Goal: Information Seeking & Learning: Learn about a topic

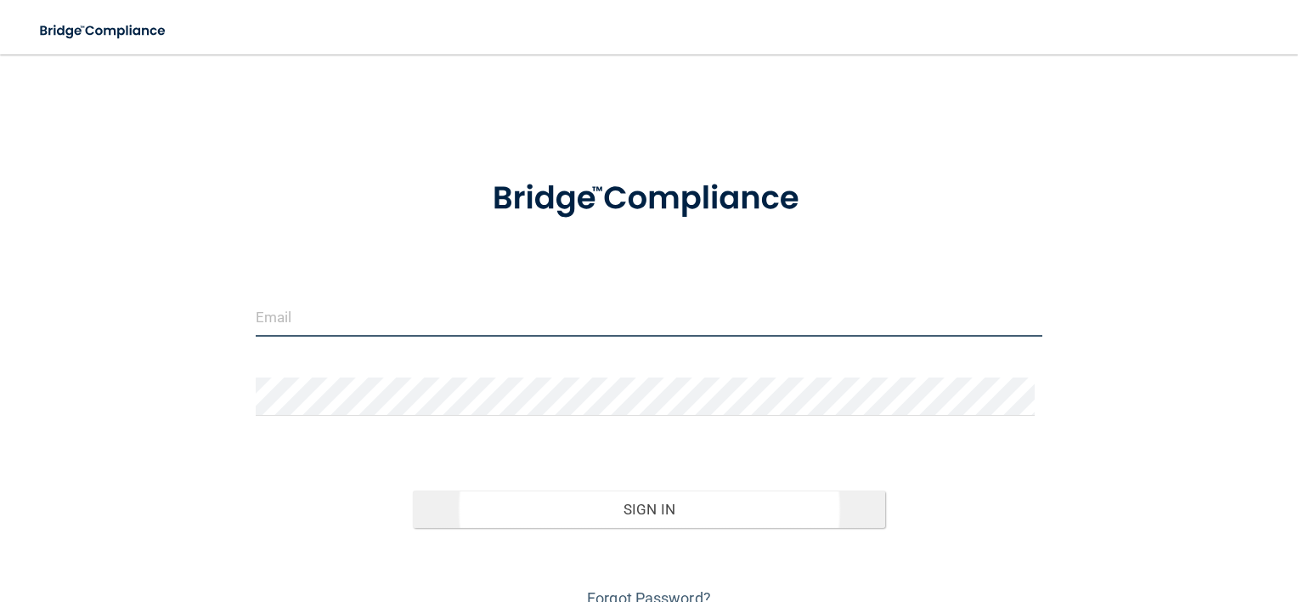
type input "[EMAIL_ADDRESS][DOMAIN_NAME]"
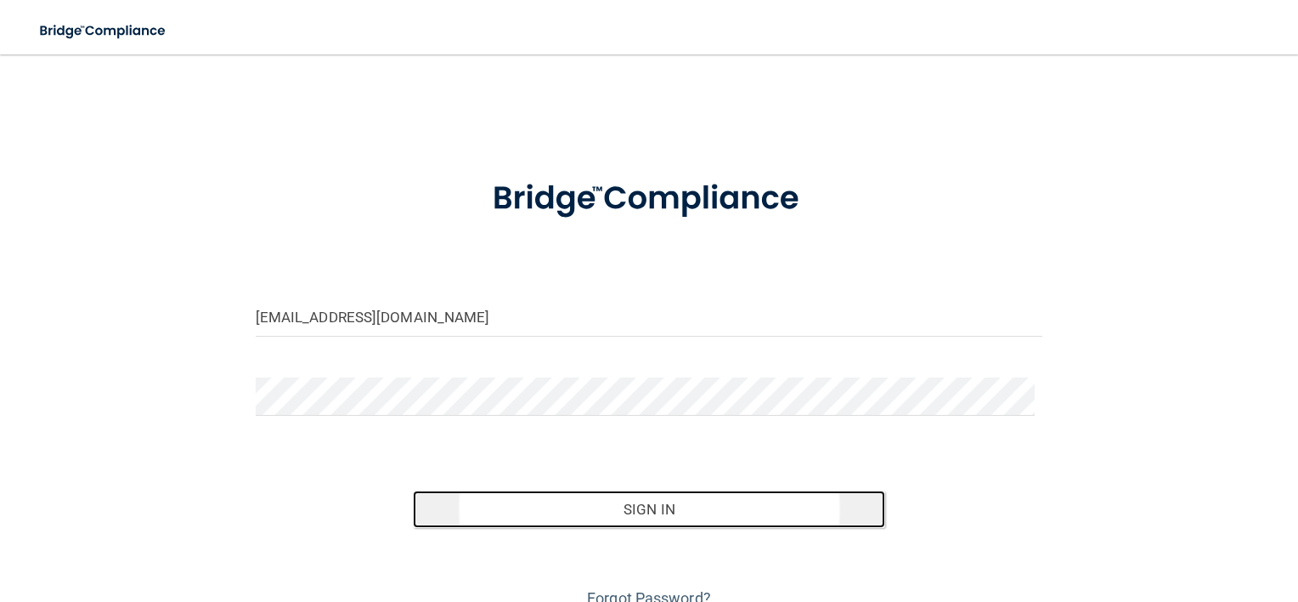
click at [607, 515] on button "Sign In" at bounding box center [649, 508] width 472 height 37
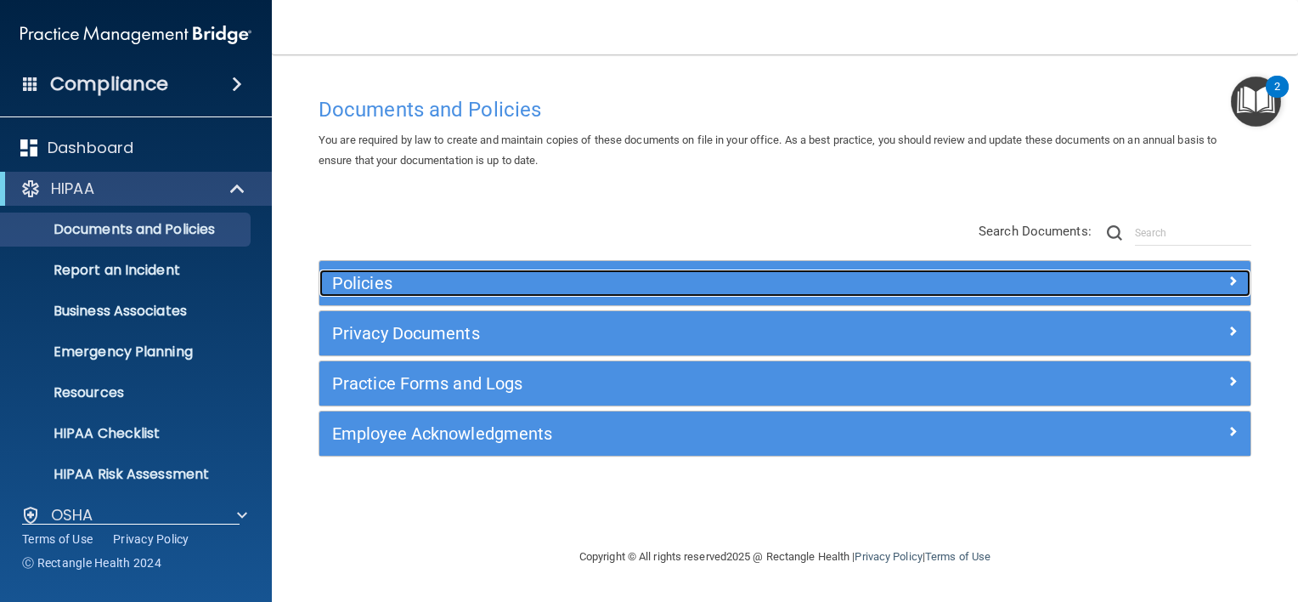
click at [352, 274] on h5 "Policies" at bounding box center [668, 283] width 673 height 19
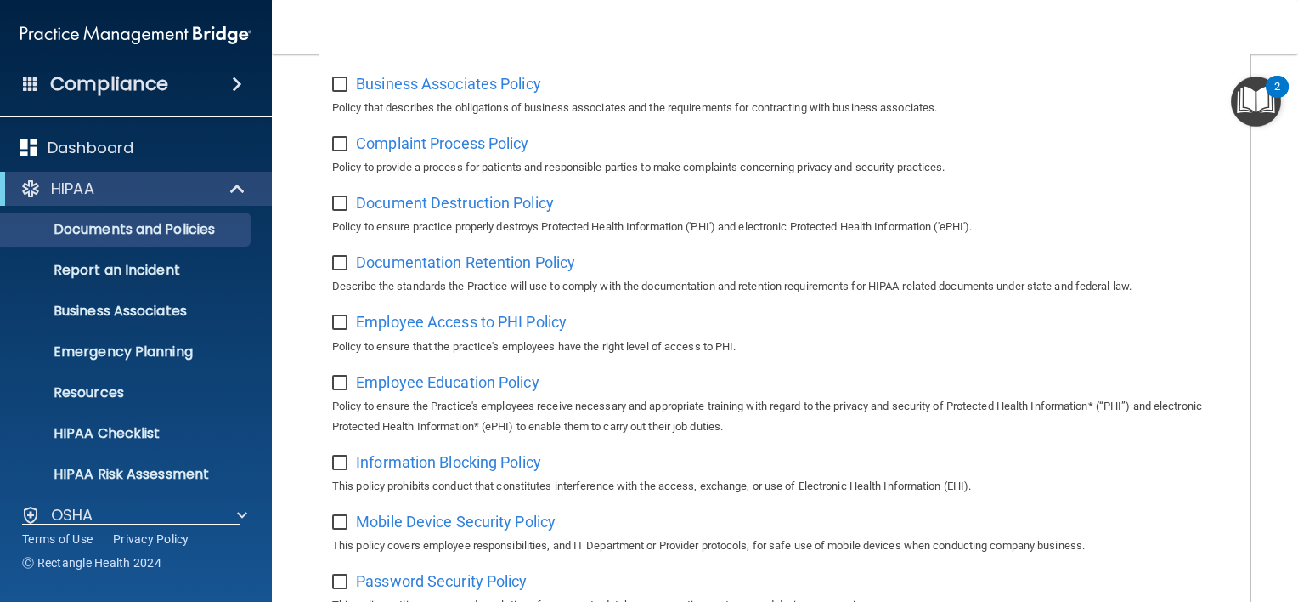
scroll to position [340, 0]
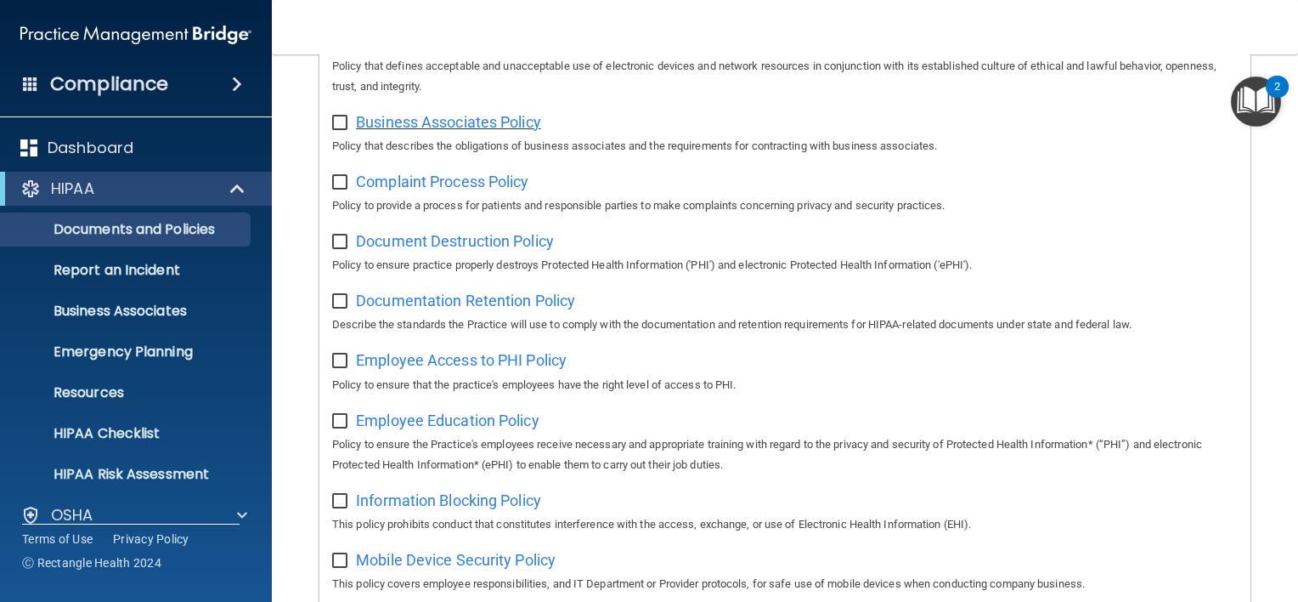
click at [398, 120] on span "Business Associates Policy" at bounding box center [448, 122] width 185 height 18
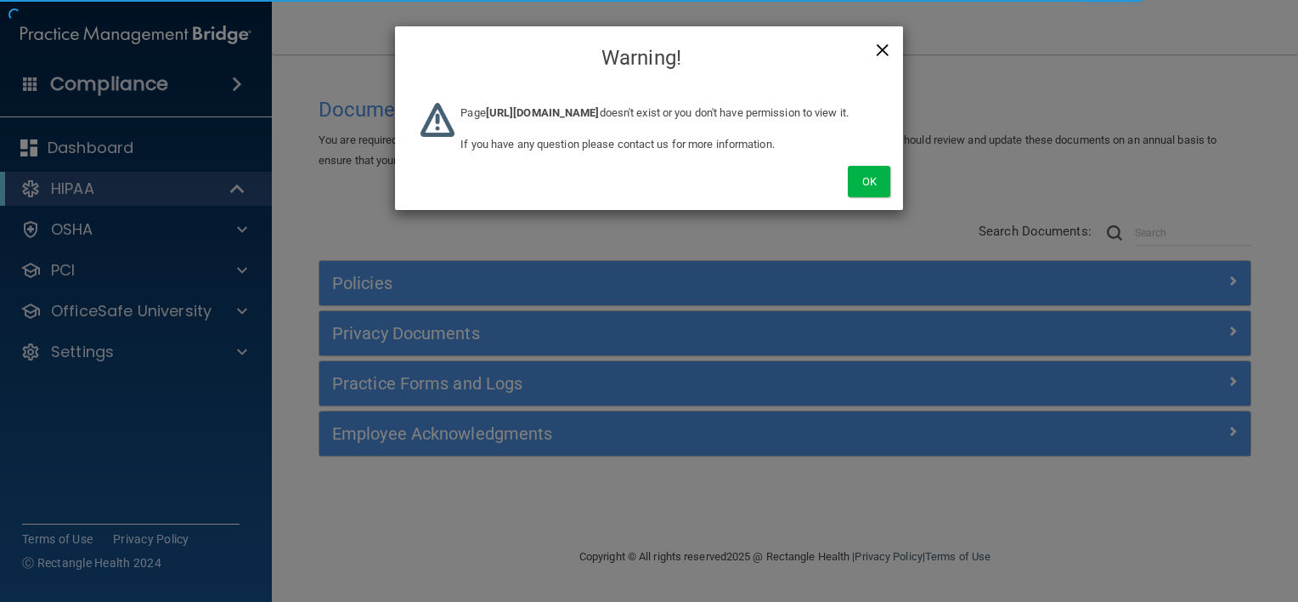
click at [885, 43] on span "×" at bounding box center [882, 48] width 15 height 34
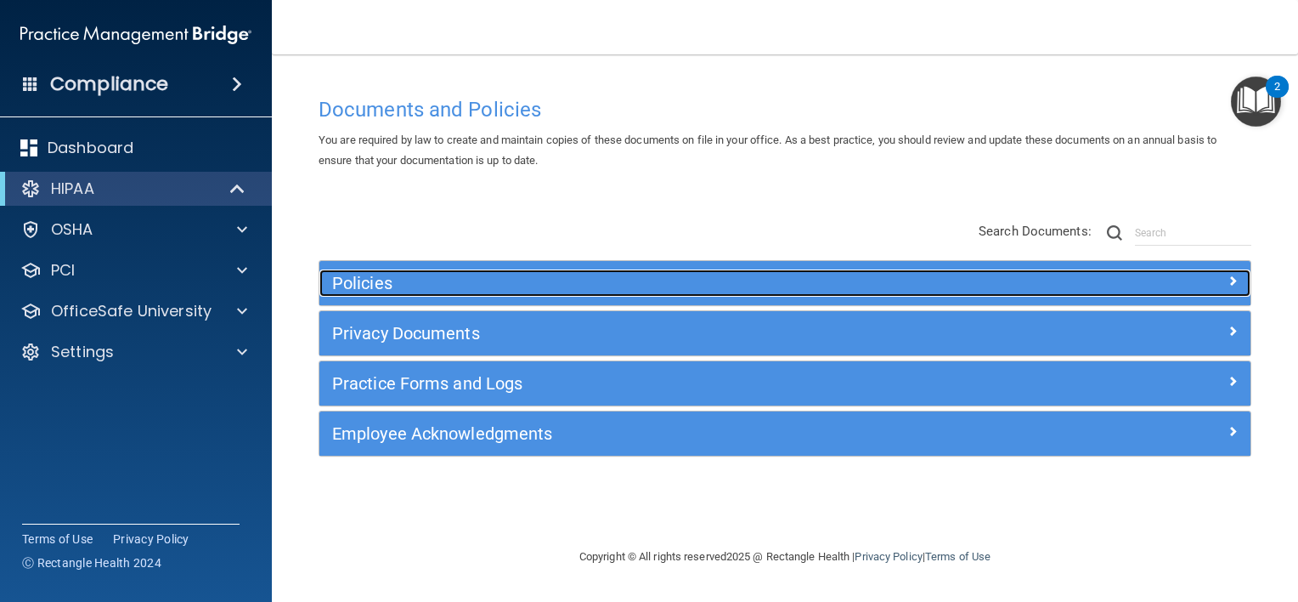
click at [365, 279] on h5 "Policies" at bounding box center [668, 283] width 673 height 19
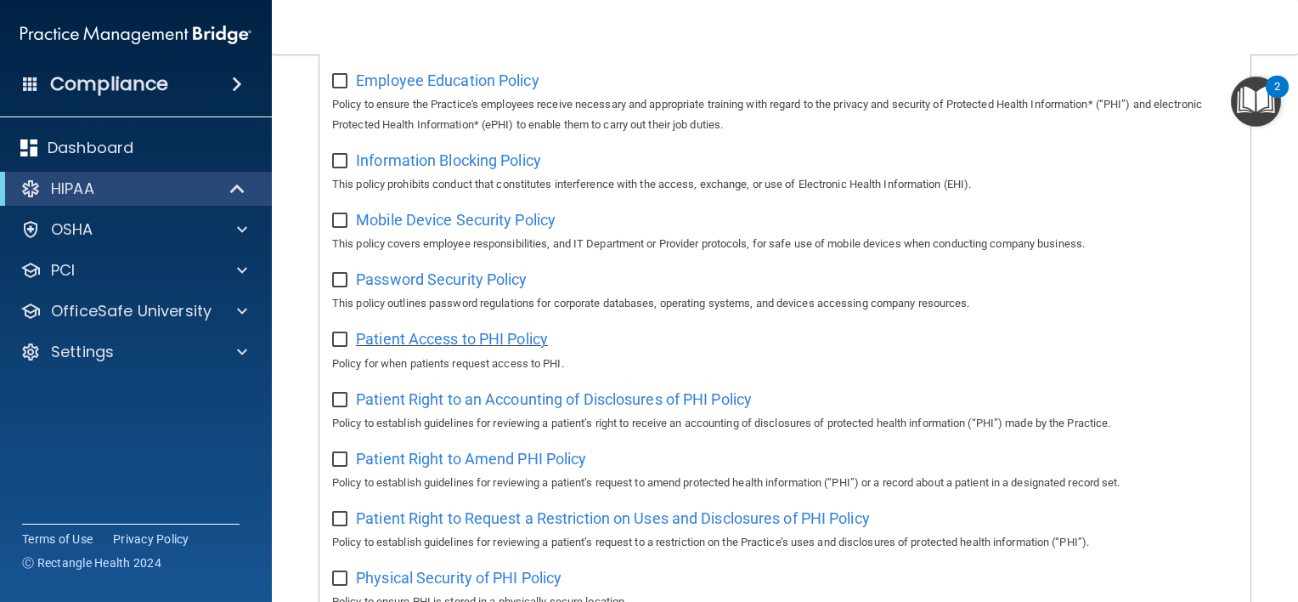
scroll to position [765, 0]
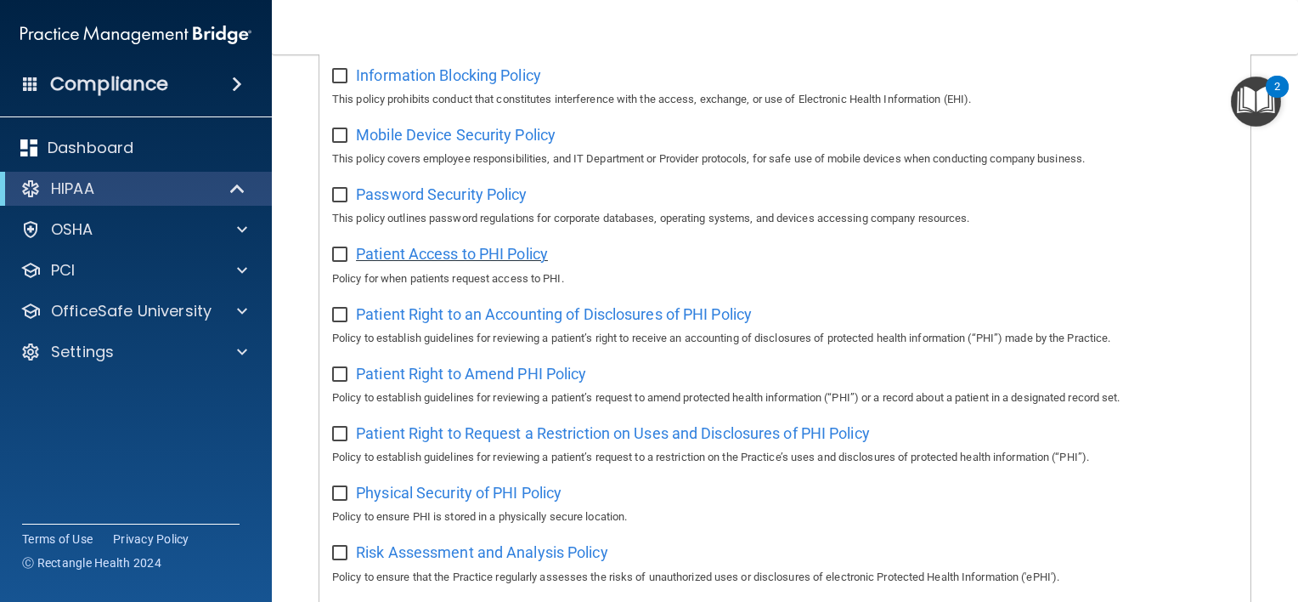
click at [415, 262] on span "Patient Access to PHI Policy" at bounding box center [452, 254] width 192 height 18
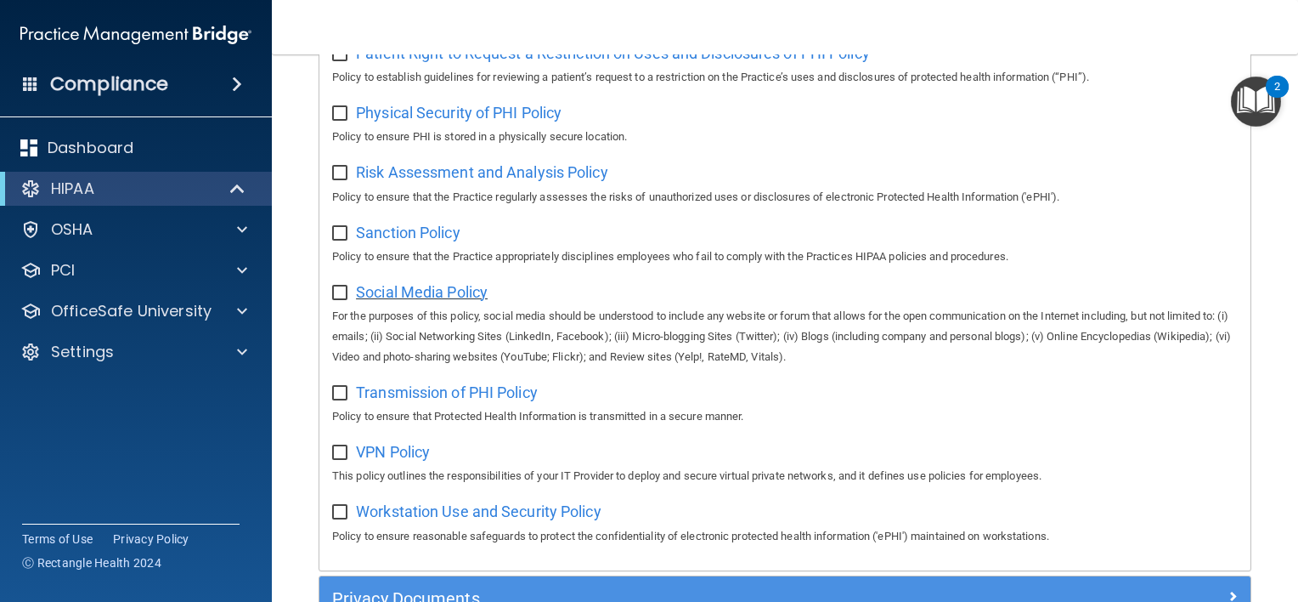
scroll to position [1105, 0]
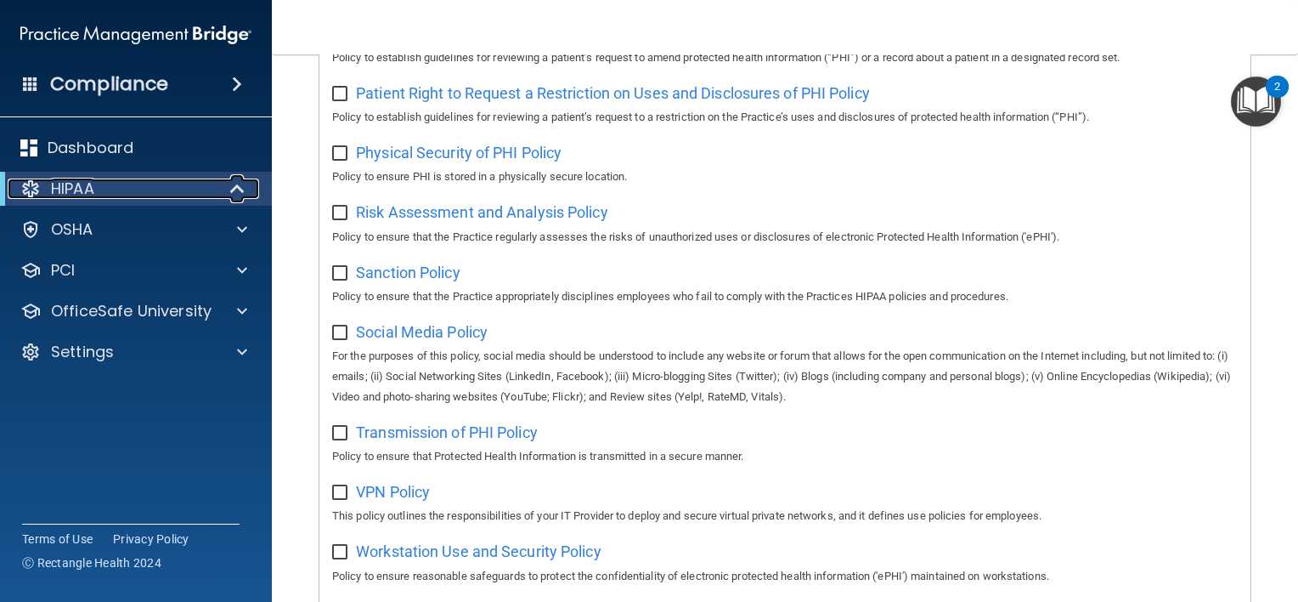
click at [227, 182] on div at bounding box center [239, 188] width 42 height 20
click at [234, 191] on div at bounding box center [239, 188] width 42 height 20
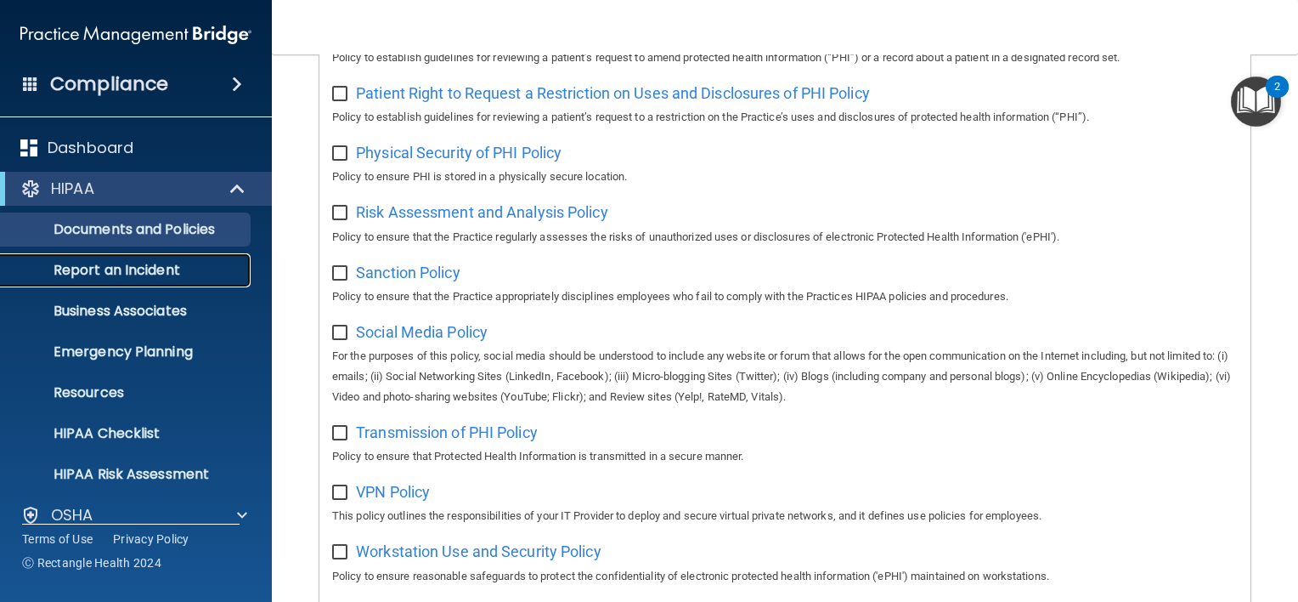
click at [163, 271] on p "Report an Incident" at bounding box center [127, 270] width 232 height 17
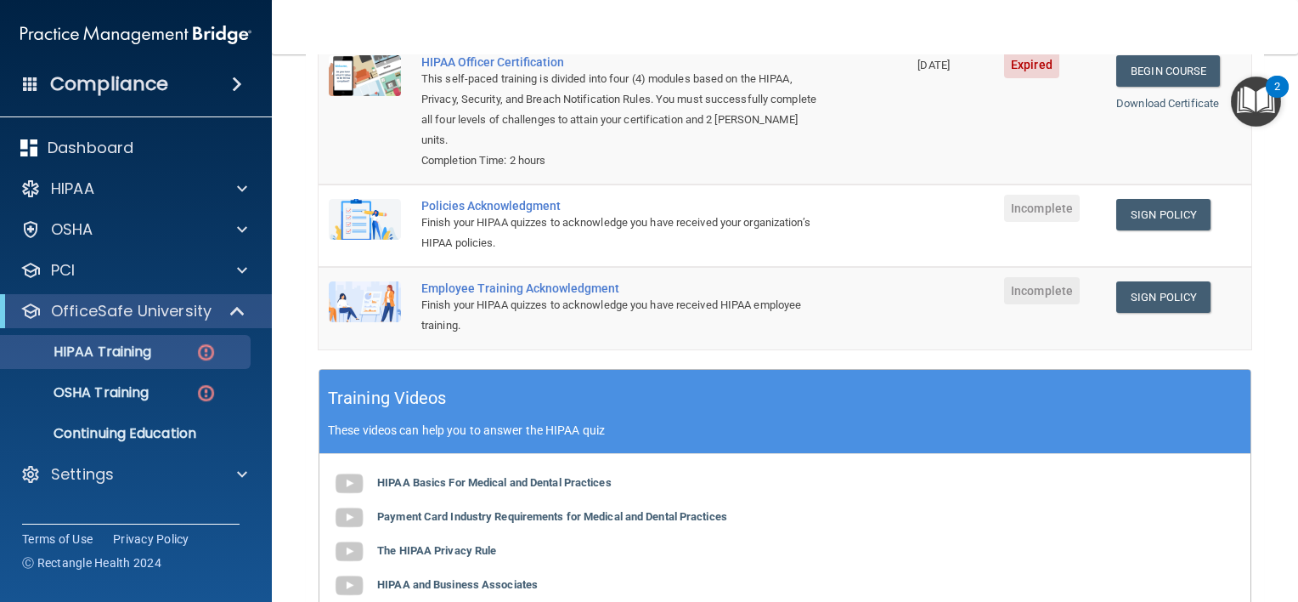
scroll to position [297, 0]
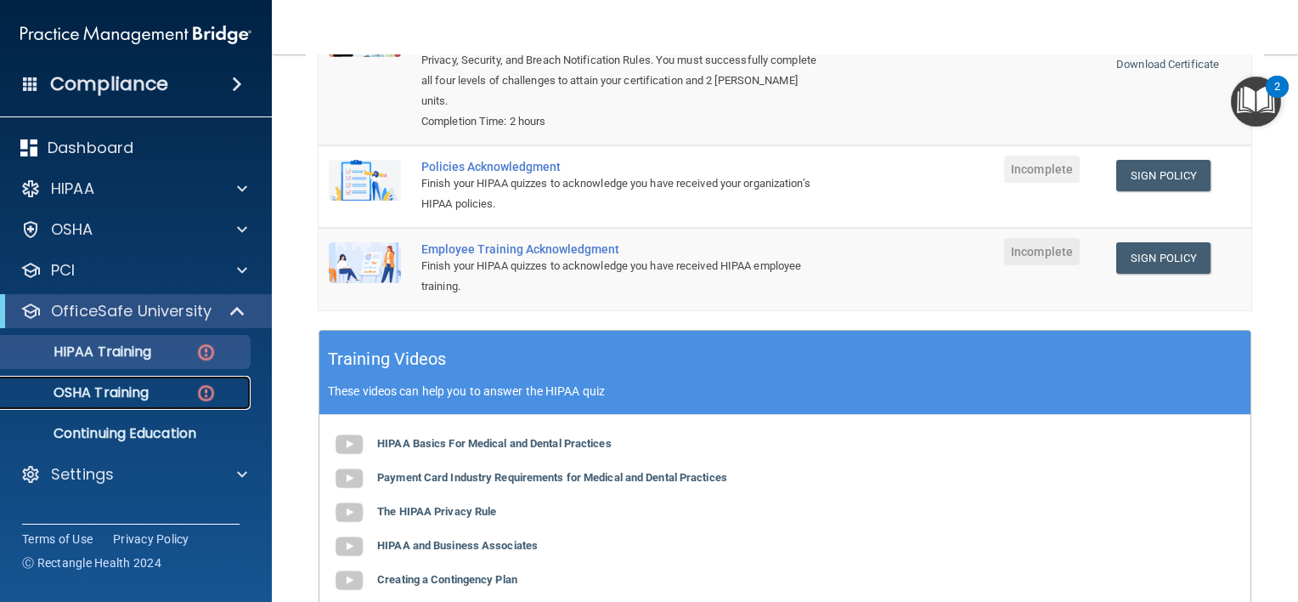
click at [139, 393] on p "OSHA Training" at bounding box center [80, 392] width 138 height 17
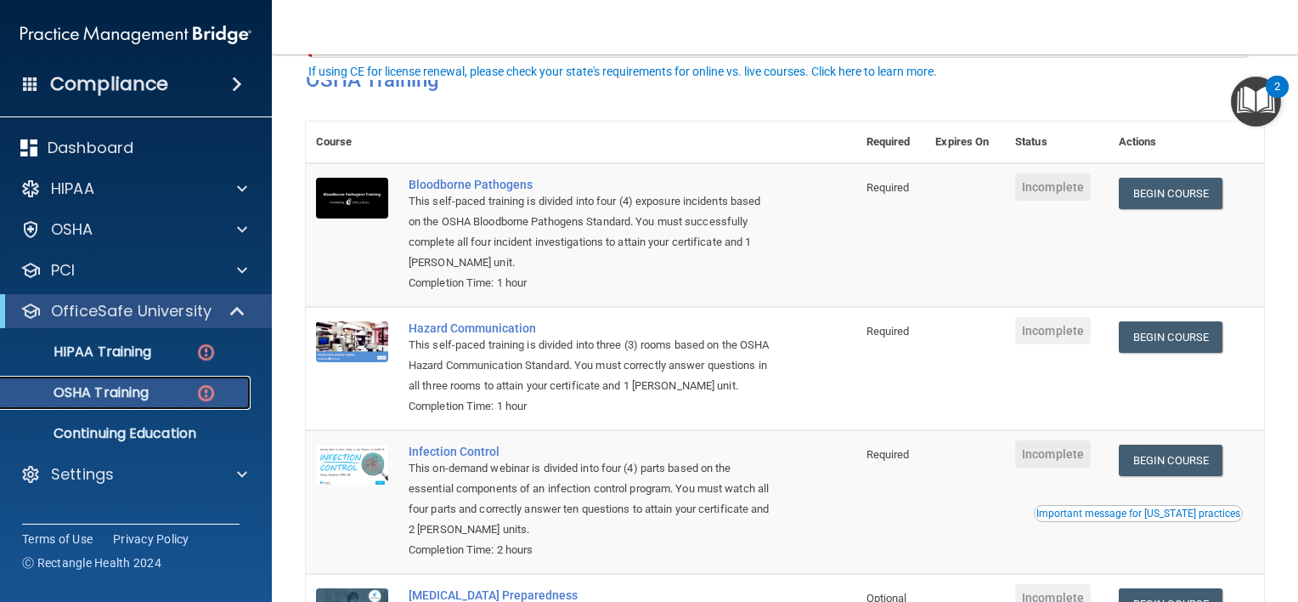
scroll to position [110, 0]
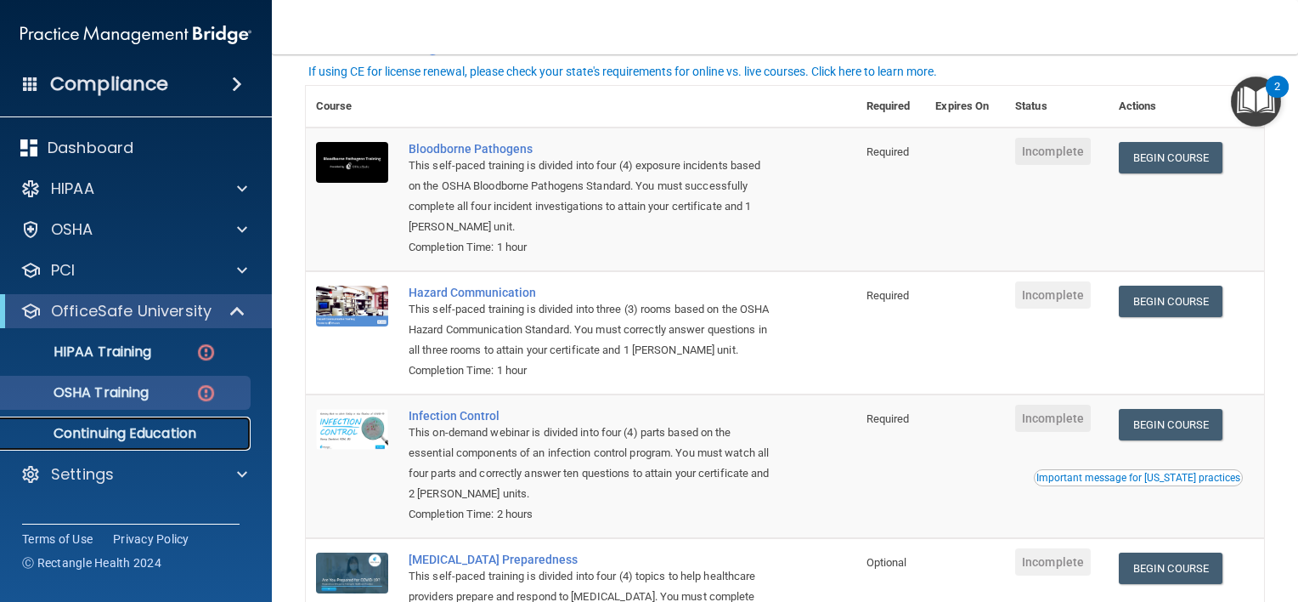
click at [170, 428] on p "Continuing Education" at bounding box center [127, 433] width 232 height 17
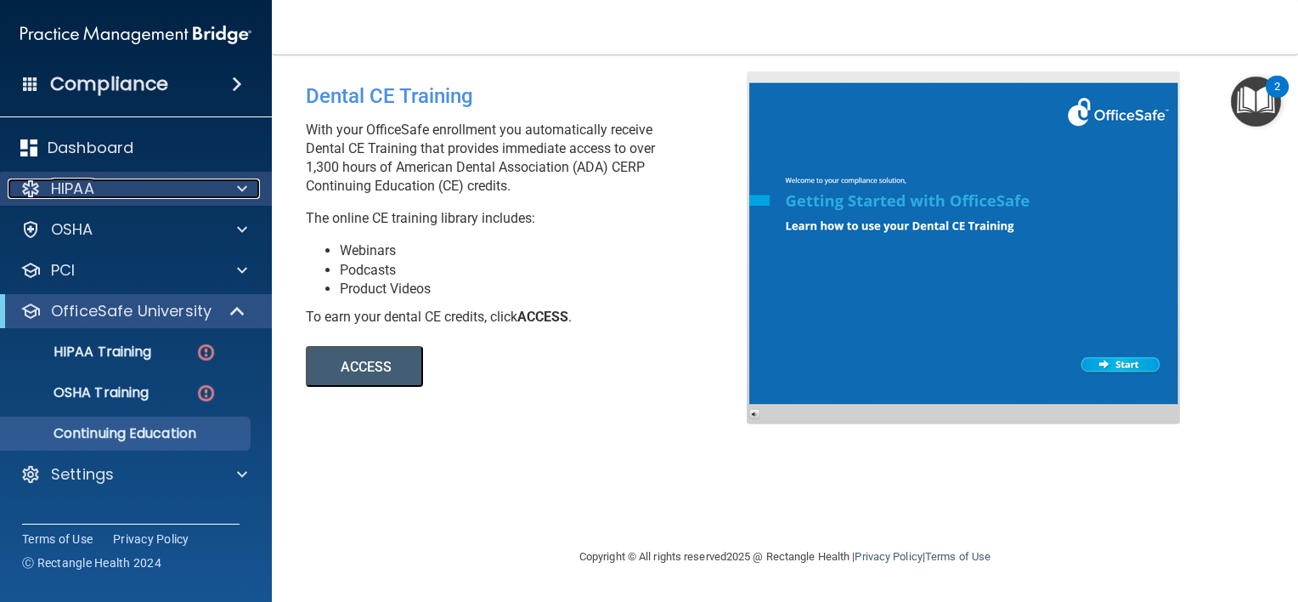
click at [127, 180] on div "HIPAA" at bounding box center [113, 188] width 211 height 20
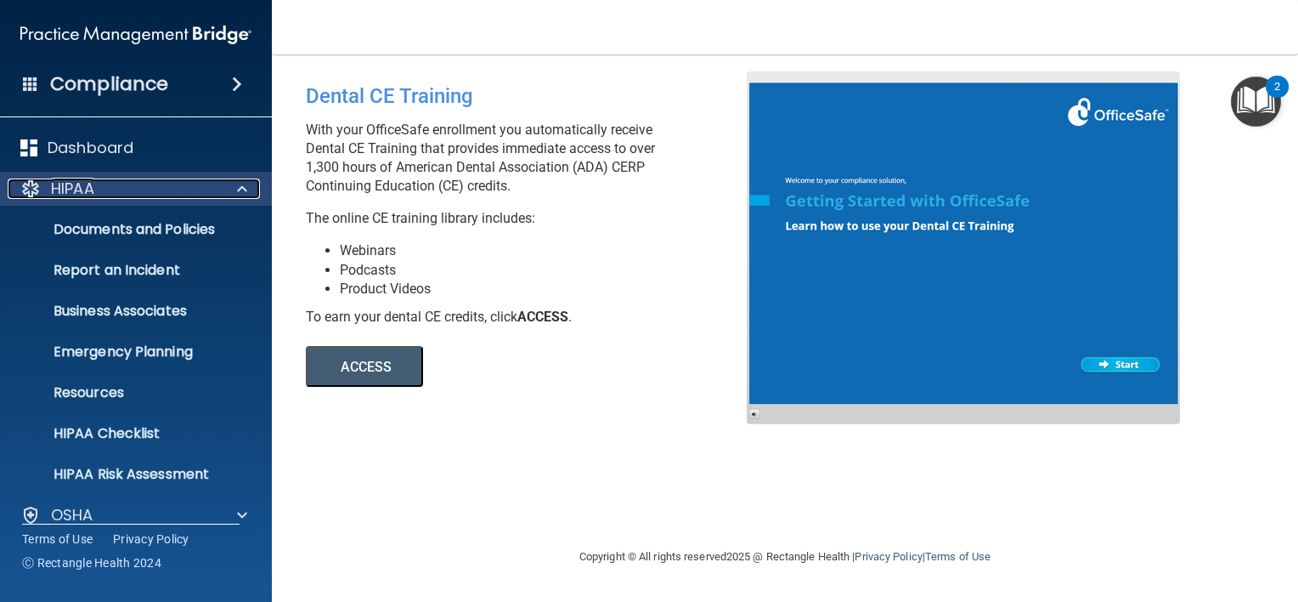
click at [137, 186] on div "HIPAA" at bounding box center [113, 188] width 211 height 20
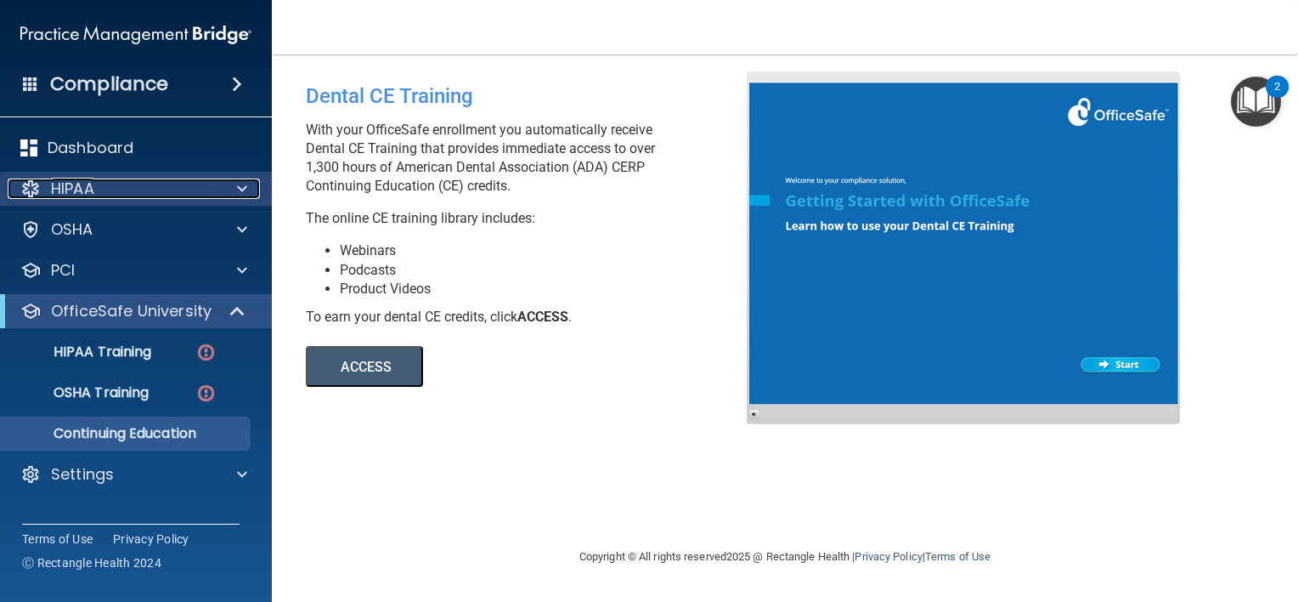
click at [184, 194] on div "HIPAA" at bounding box center [113, 188] width 211 height 20
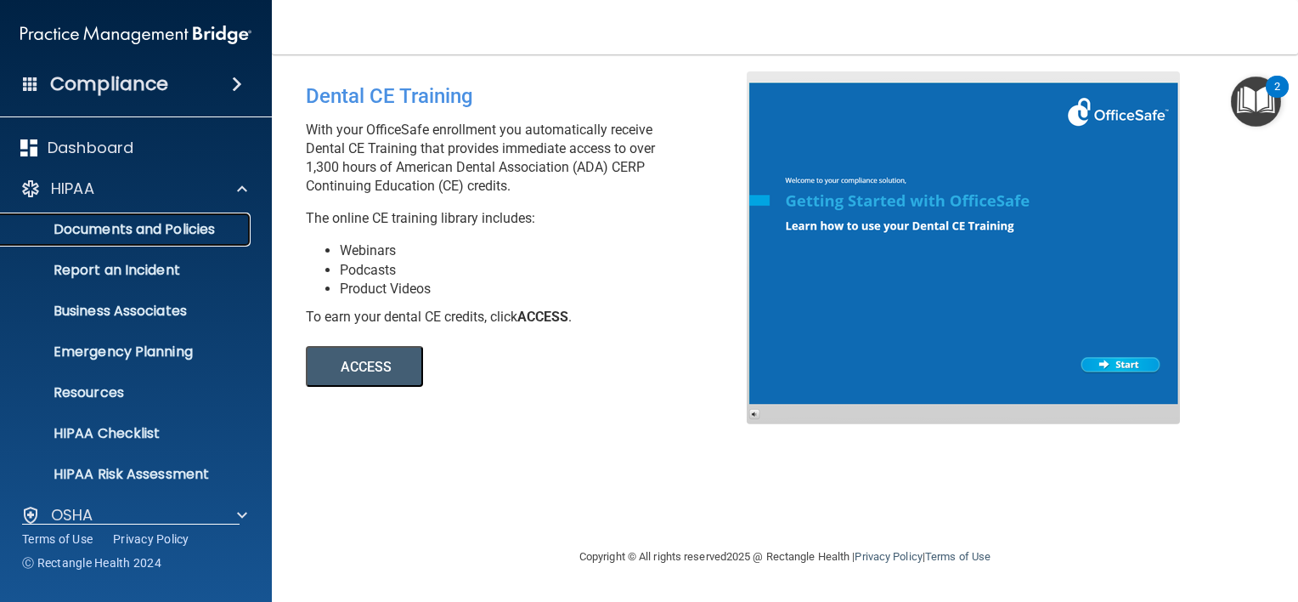
click at [170, 228] on p "Documents and Policies" at bounding box center [127, 229] width 232 height 17
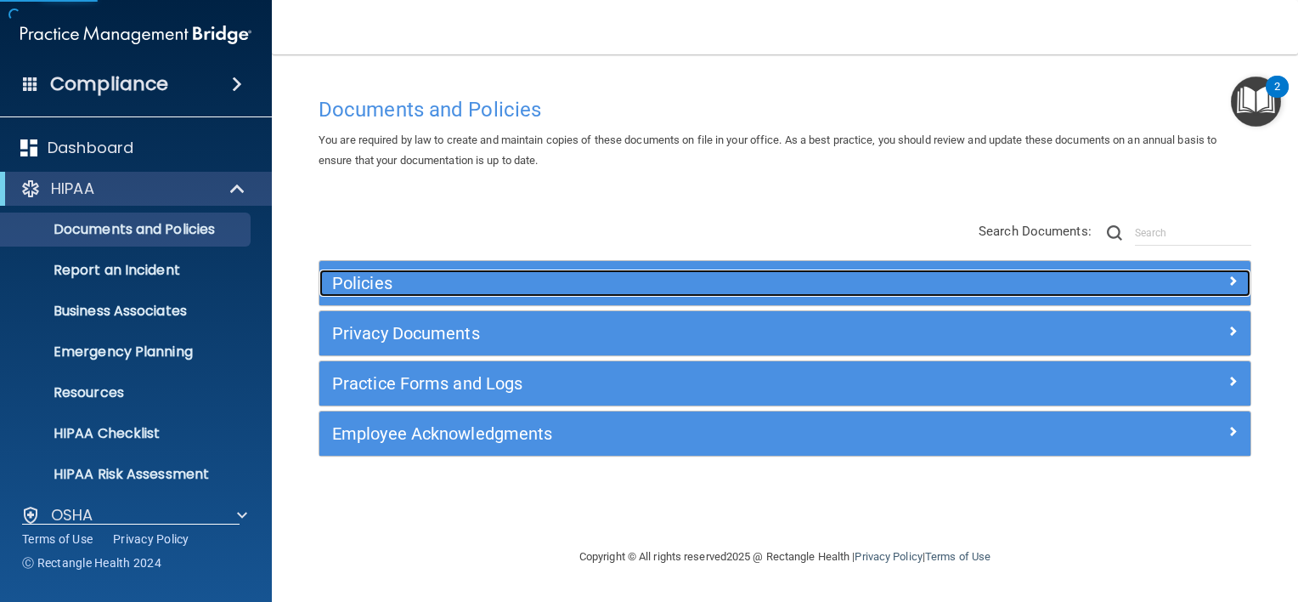
click at [393, 277] on h5 "Policies" at bounding box center [668, 283] width 673 height 19
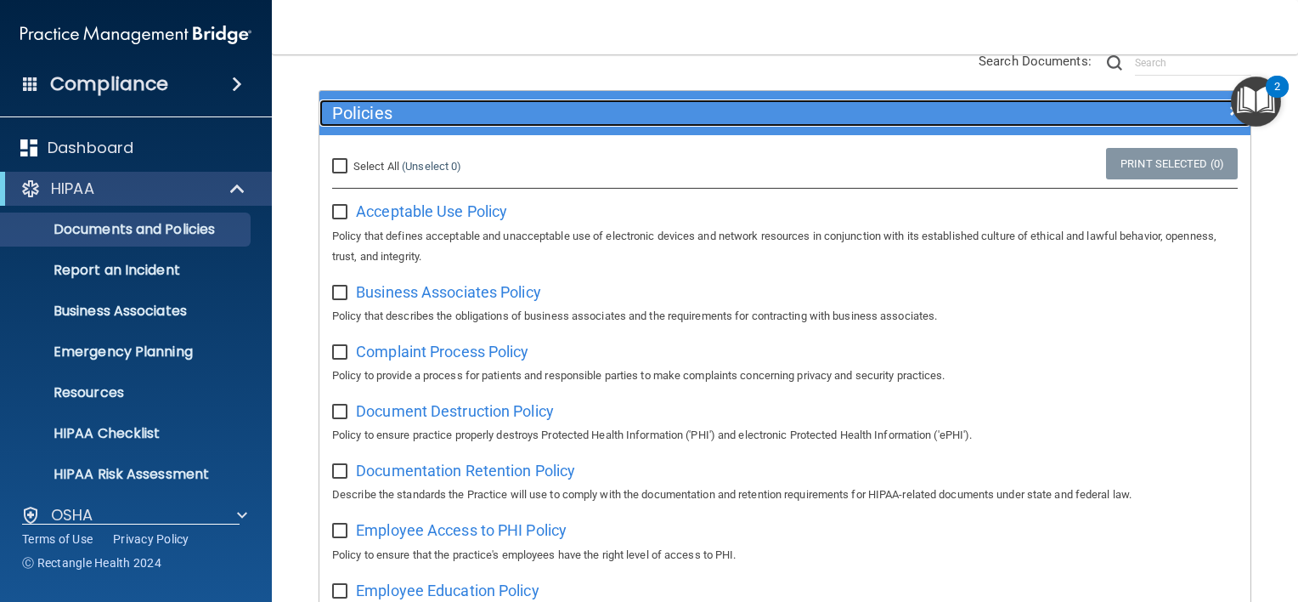
scroll to position [255, 0]
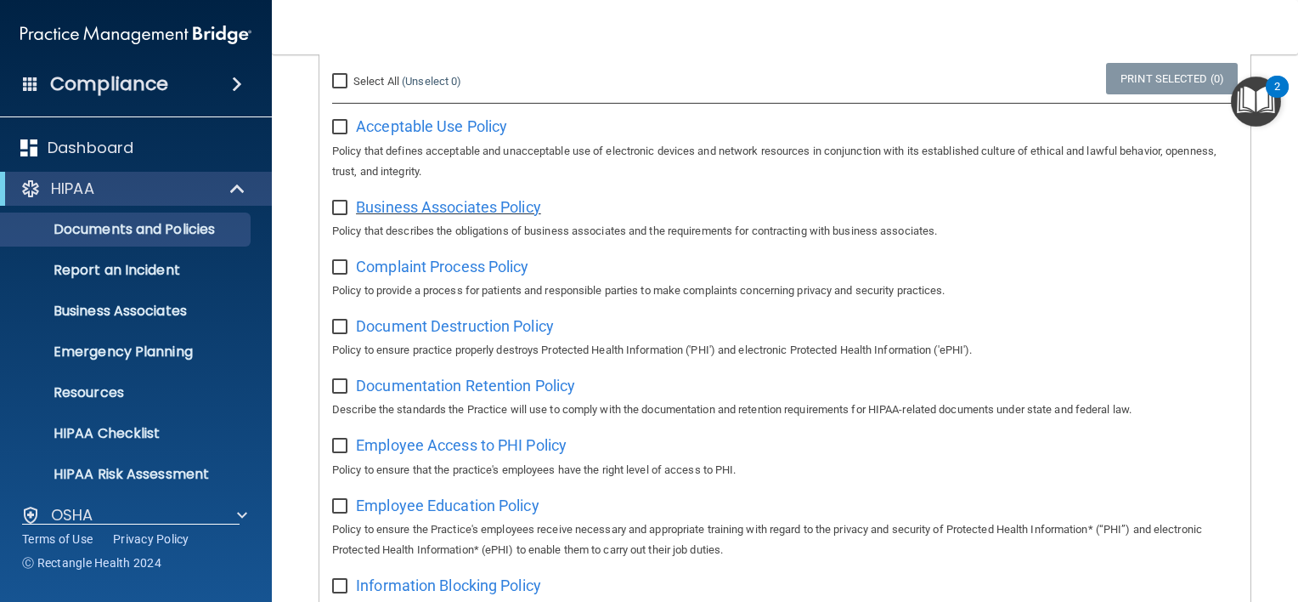
click at [444, 215] on span "Business Associates Policy" at bounding box center [448, 207] width 185 height 18
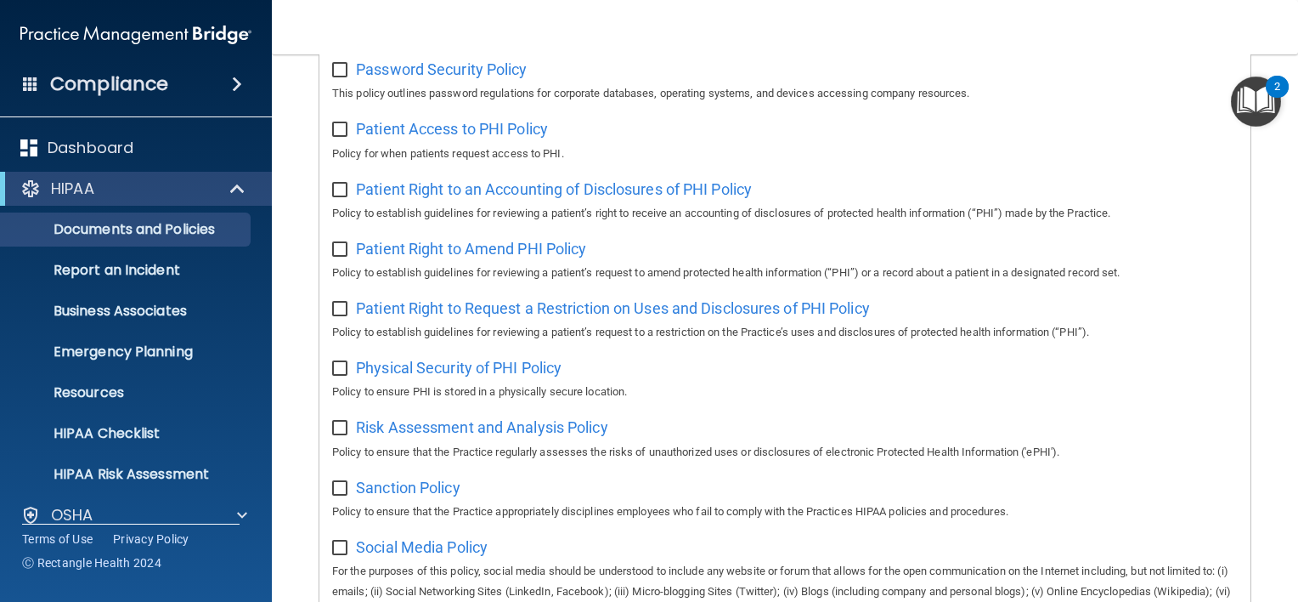
scroll to position [850, 0]
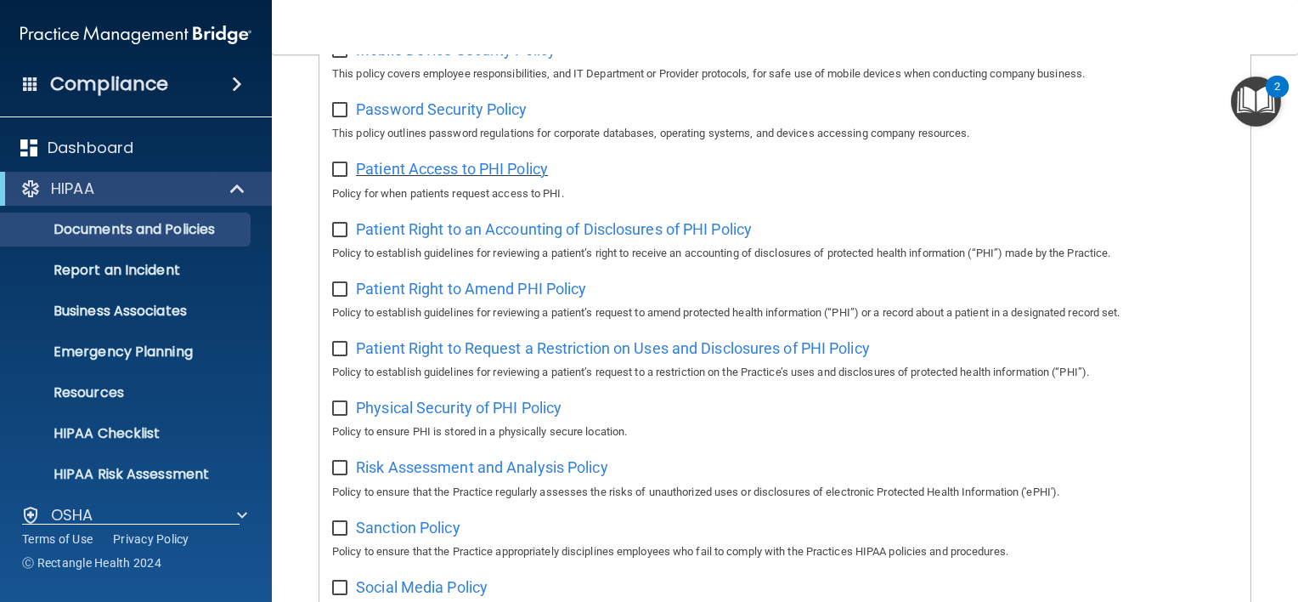
click at [418, 173] on span "Patient Access to PHI Policy" at bounding box center [452, 169] width 192 height 18
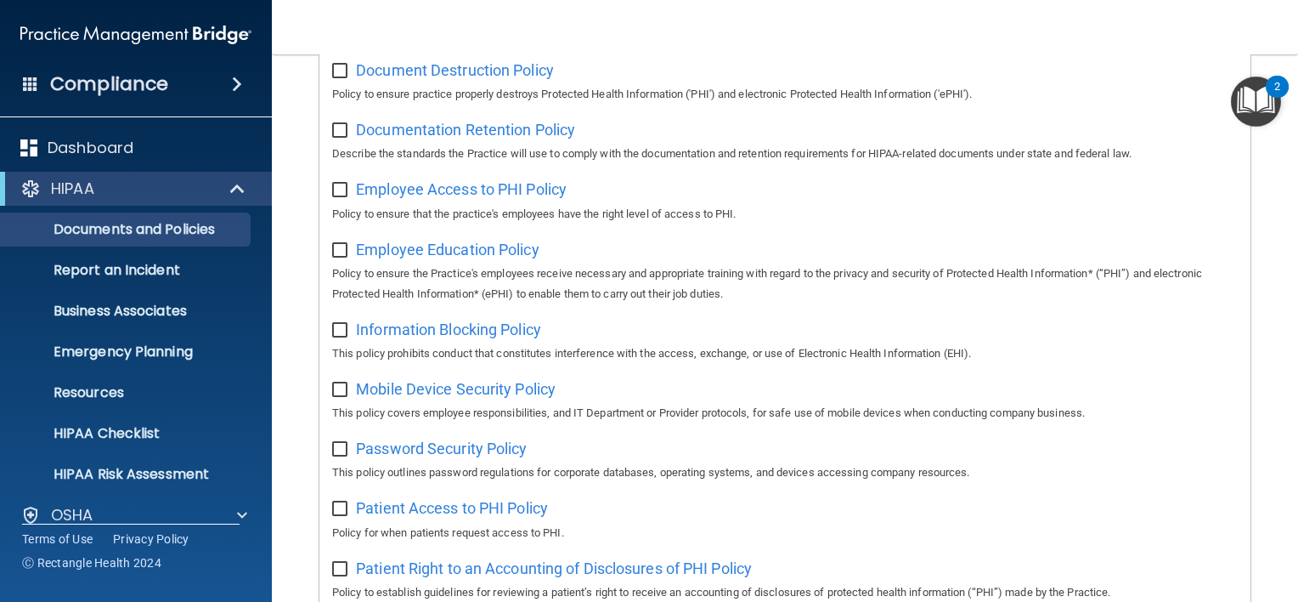
scroll to position [426, 0]
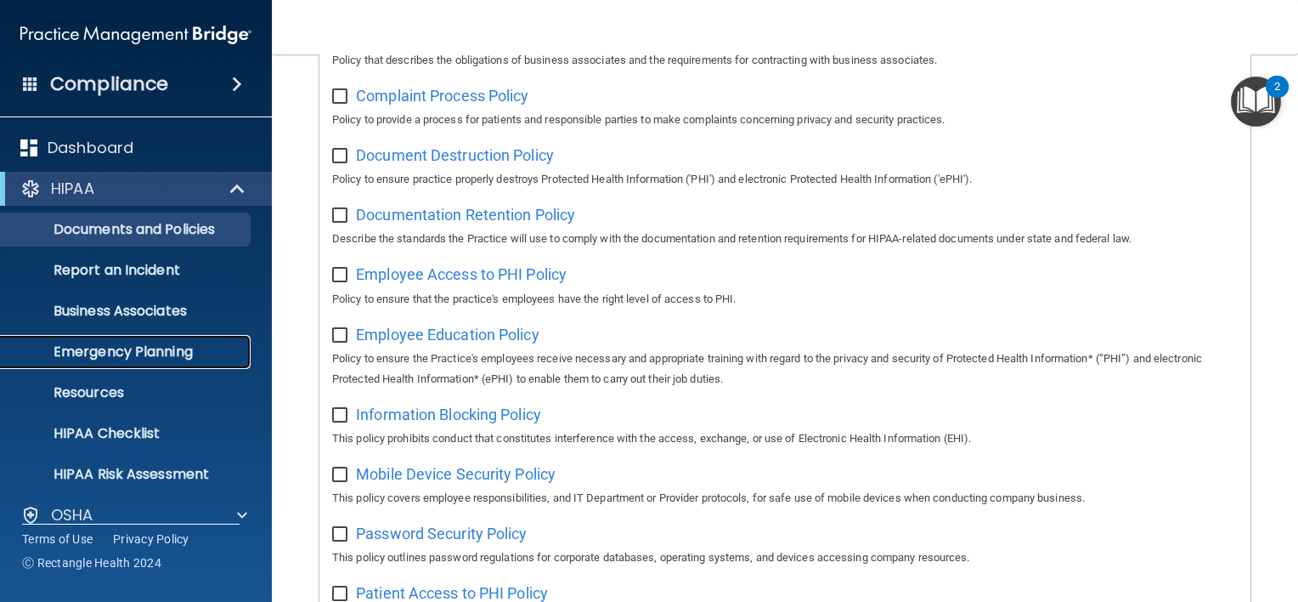
click at [139, 352] on p "Emergency Planning" at bounding box center [127, 351] width 232 height 17
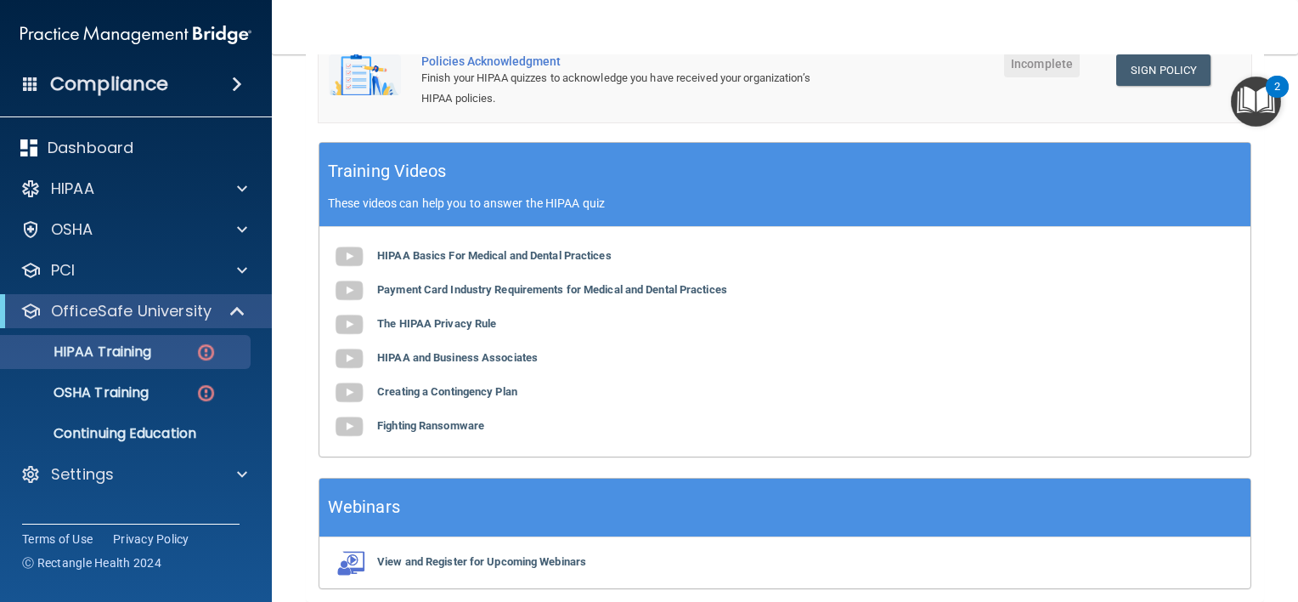
scroll to position [552, 0]
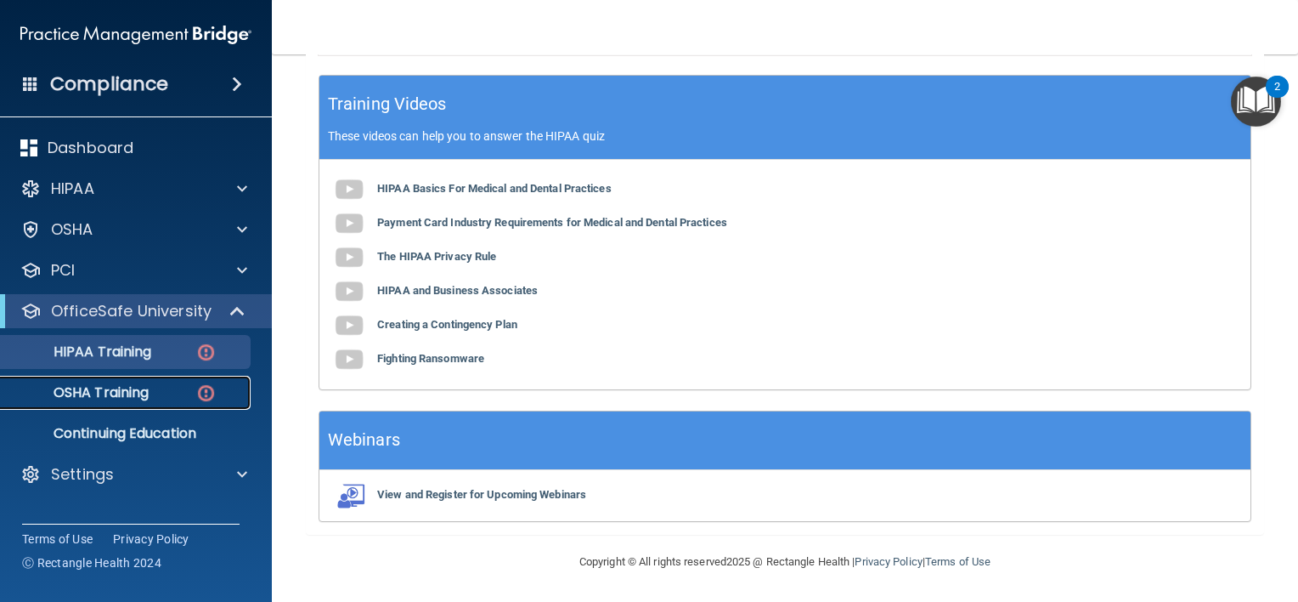
click at [121, 384] on p "OSHA Training" at bounding box center [80, 392] width 138 height 17
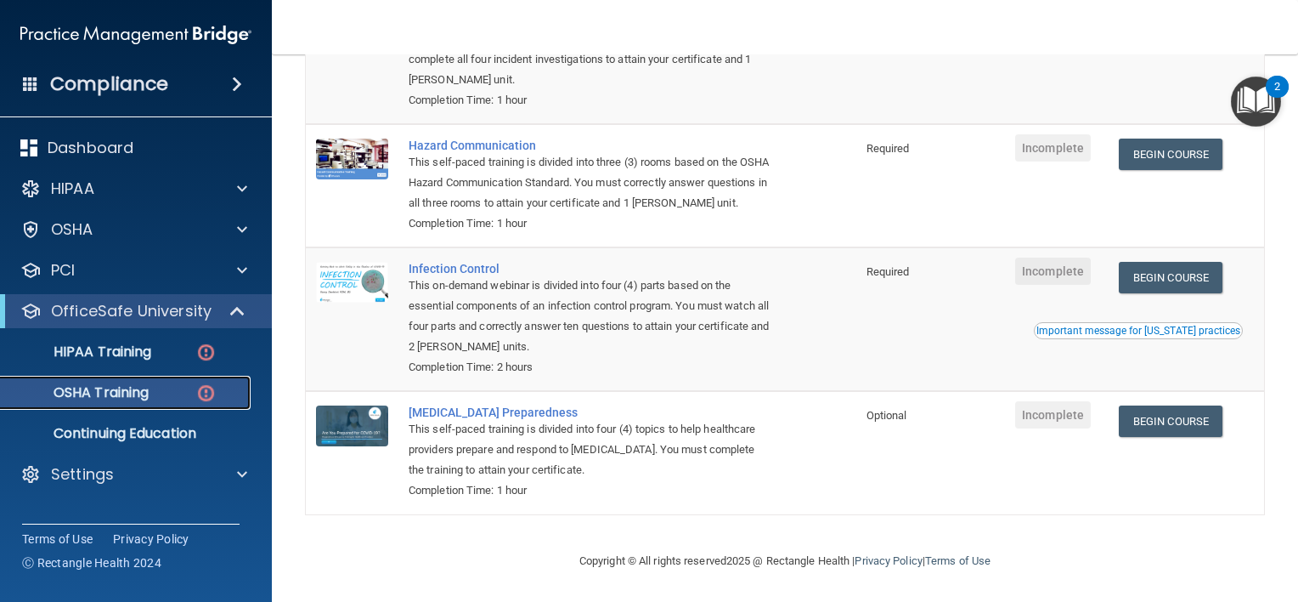
scroll to position [280, 0]
click at [118, 432] on p "Continuing Education" at bounding box center [127, 433] width 232 height 17
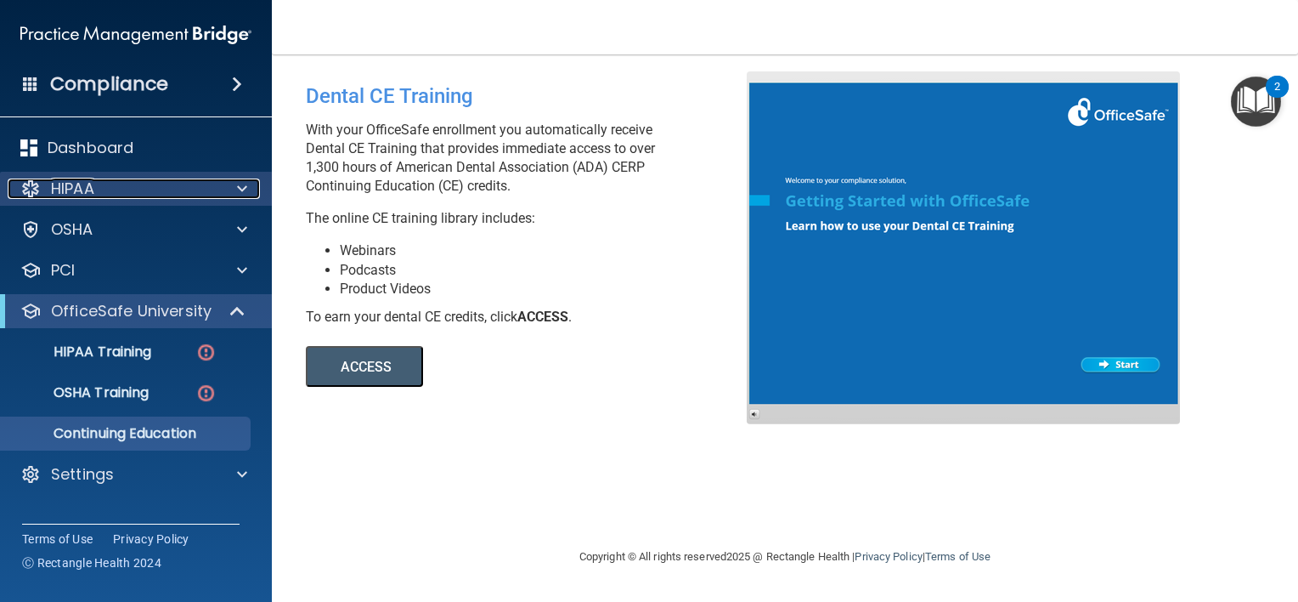
click at [127, 190] on div "HIPAA" at bounding box center [113, 188] width 211 height 20
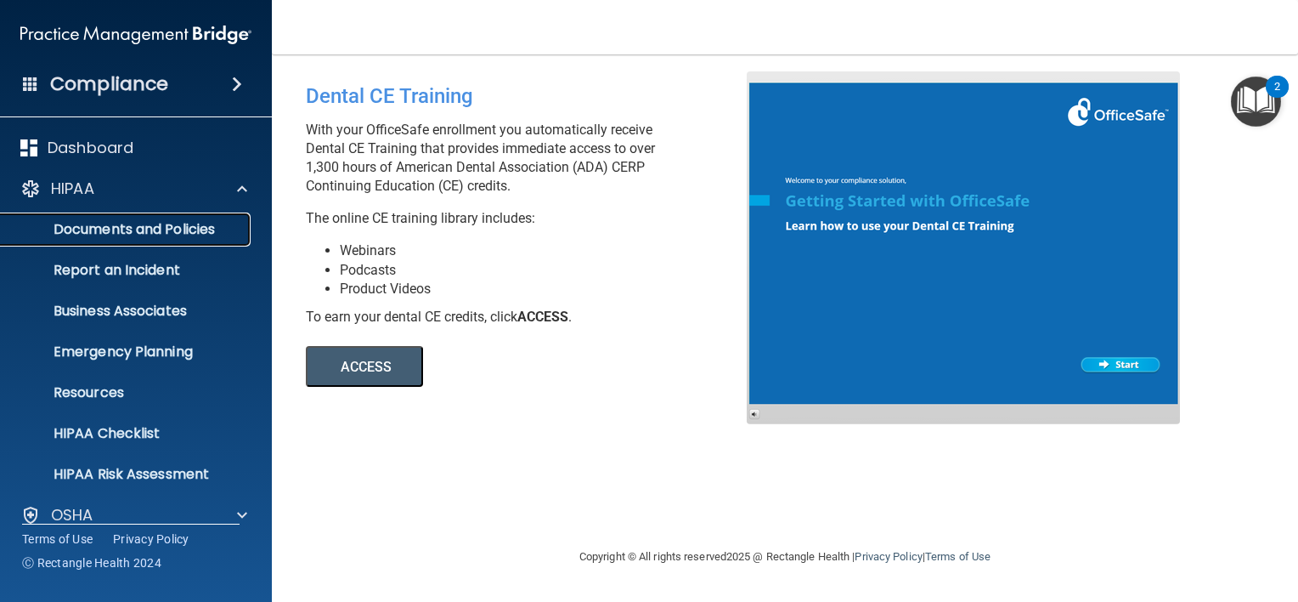
click at [113, 225] on p "Documents and Policies" at bounding box center [127, 229] width 232 height 17
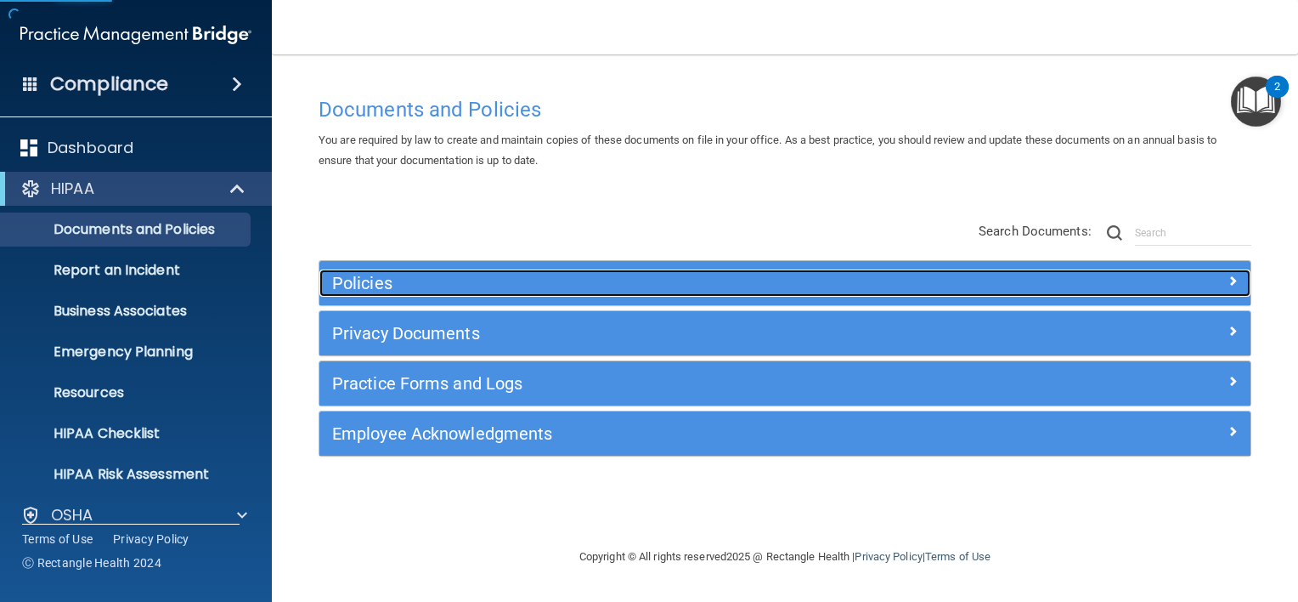
click at [373, 282] on h5 "Policies" at bounding box center [668, 283] width 673 height 19
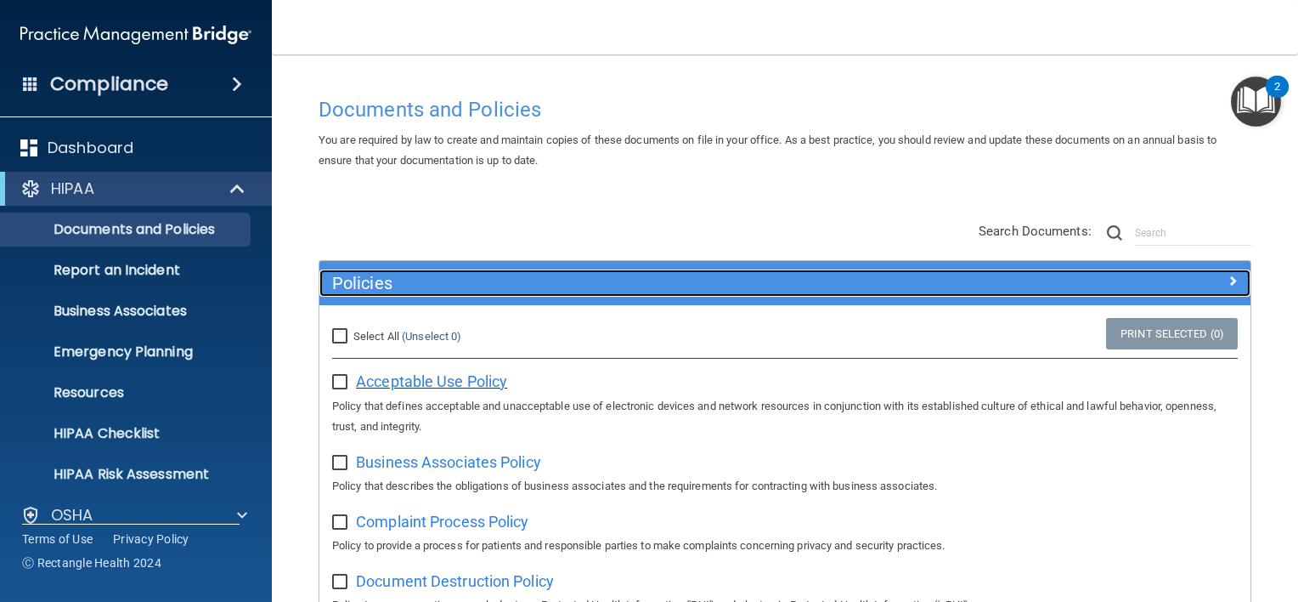
scroll to position [85, 0]
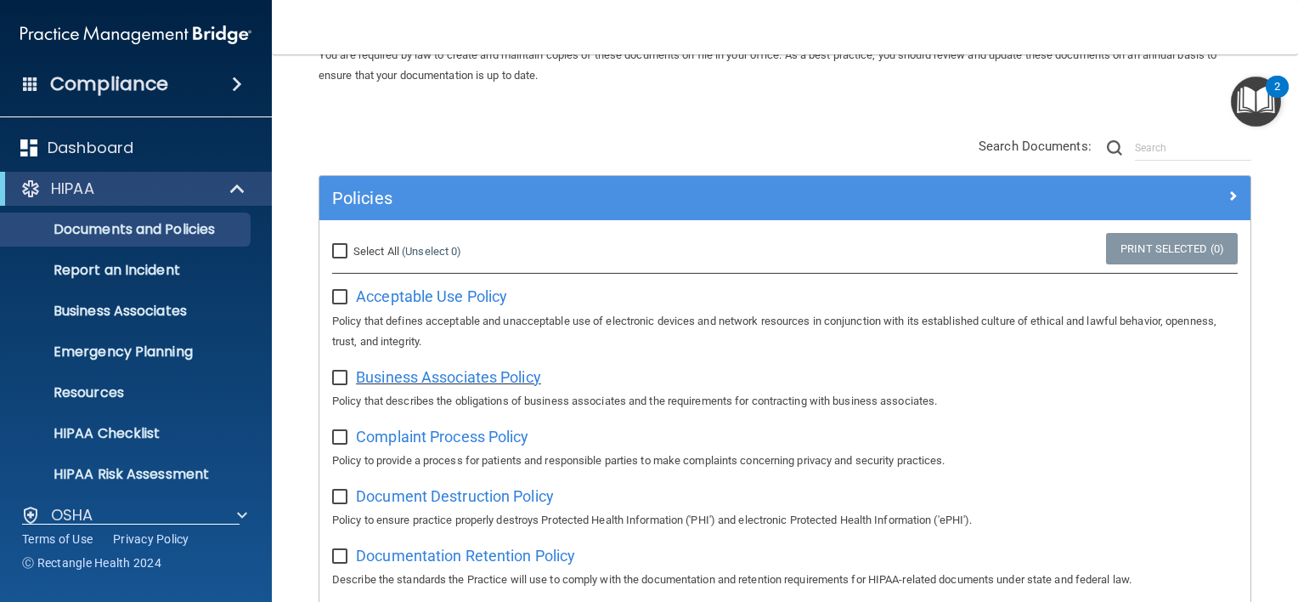
click at [428, 382] on span "Business Associates Policy" at bounding box center [448, 377] width 185 height 18
